Goal: Navigation & Orientation: Find specific page/section

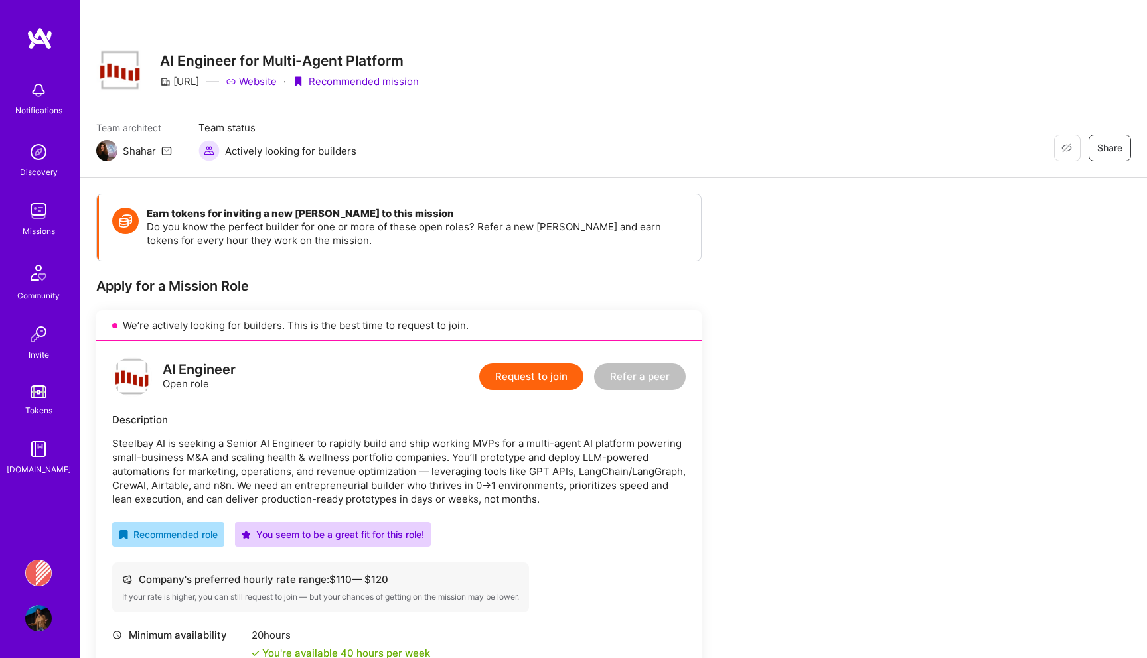
click at [42, 233] on div "Missions" at bounding box center [39, 231] width 33 height 14
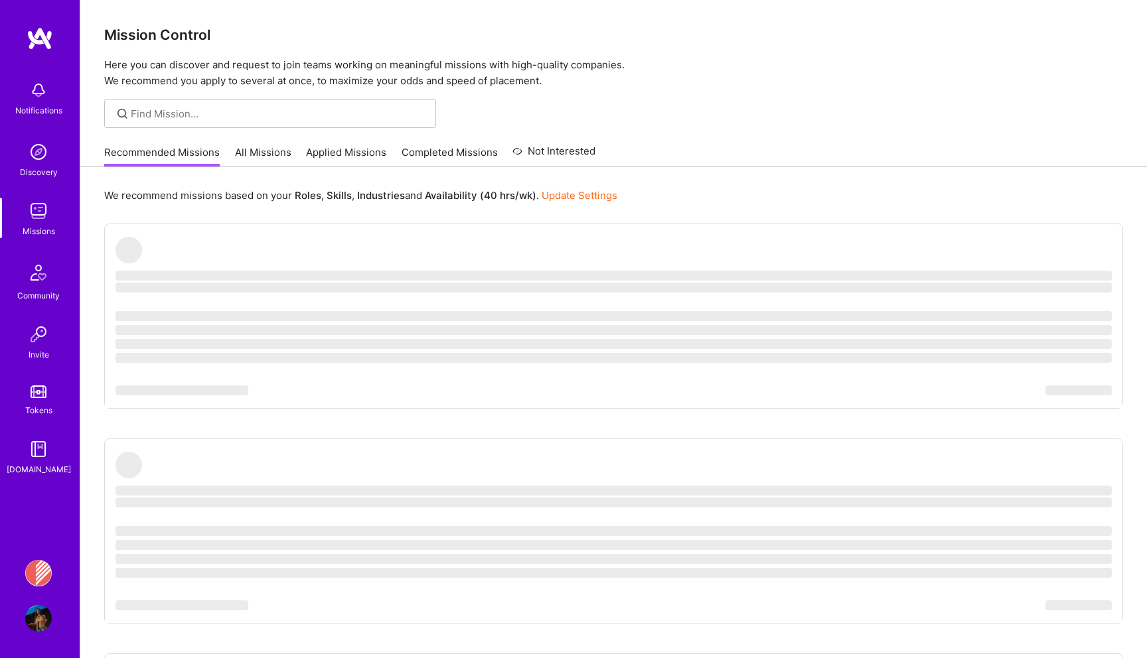
click at [42, 219] on img at bounding box center [38, 211] width 27 height 27
click at [352, 152] on link "Applied Missions" at bounding box center [346, 156] width 80 height 22
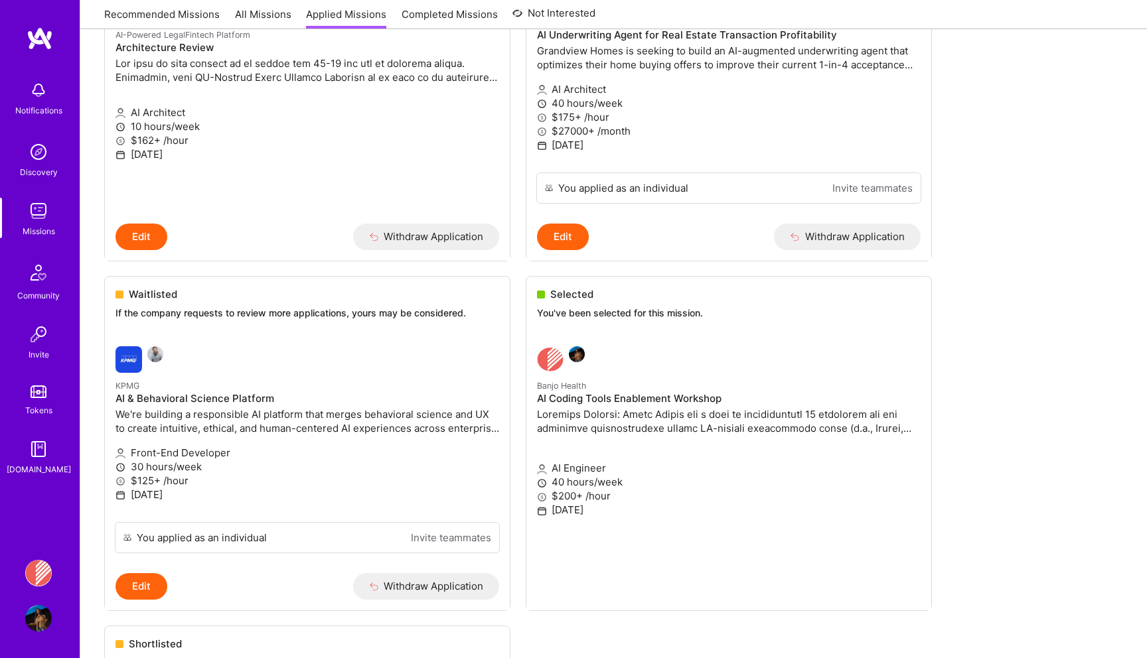
scroll to position [473, 0]
